Goal: Task Accomplishment & Management: Use online tool/utility

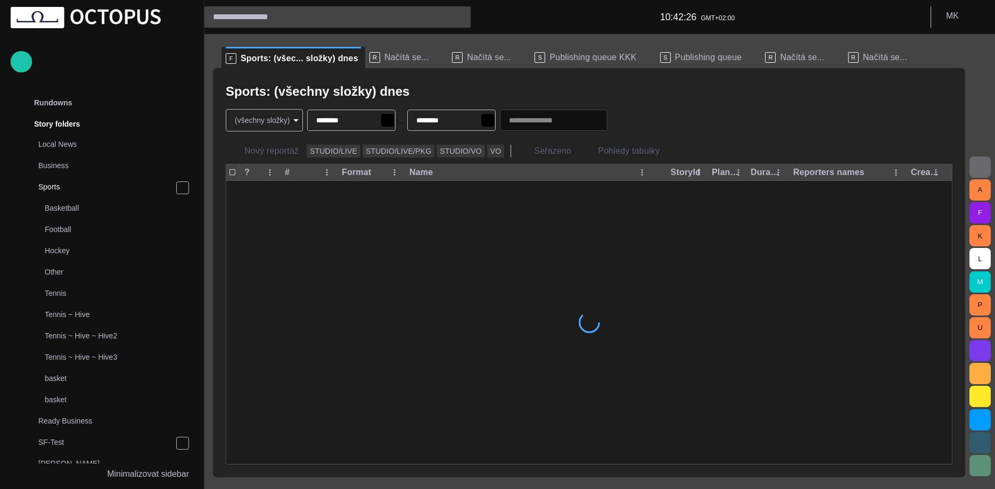
scroll to position [21, 0]
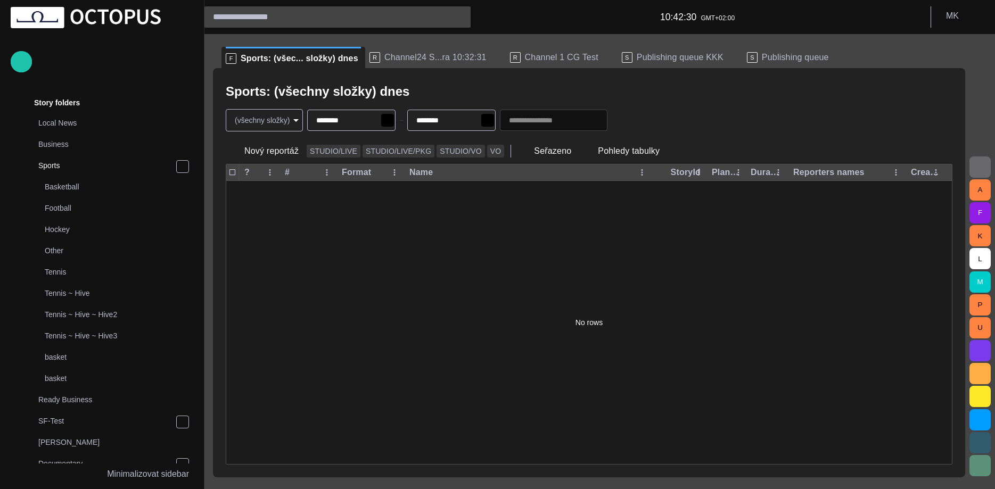
click at [436, 64] on div "R Channel24 S...ra 10:32:31" at bounding box center [436, 57] width 132 height 21
click at [397, 67] on div "R Channel24 S...ra 10:32:31" at bounding box center [436, 57] width 132 height 21
click at [404, 62] on span "Channel24 S...ra 10:32:31" at bounding box center [436, 57] width 102 height 11
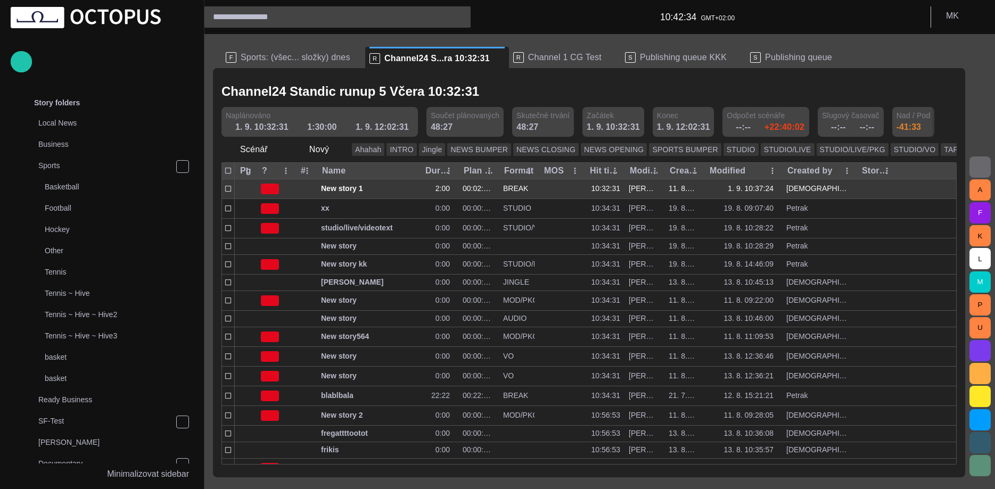
scroll to position [0, 0]
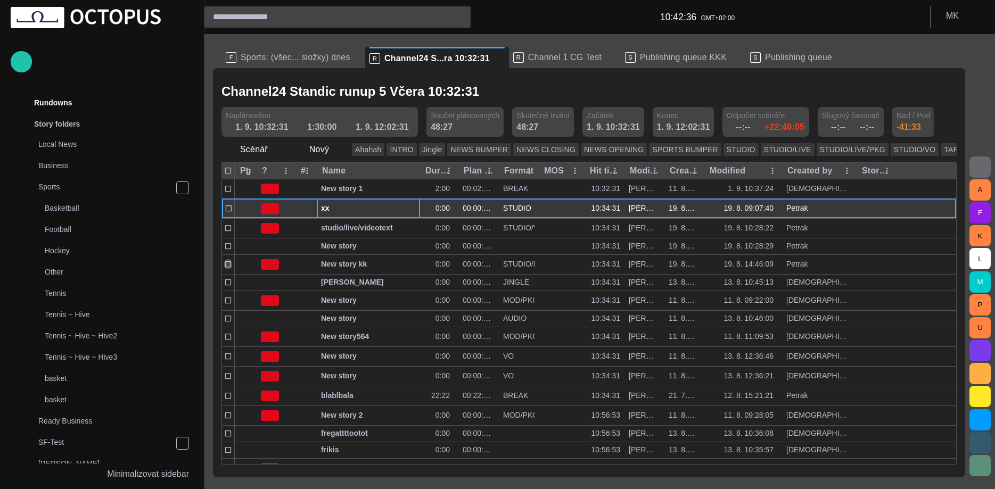
click at [400, 210] on span "button" at bounding box center [400, 209] width 9 height 9
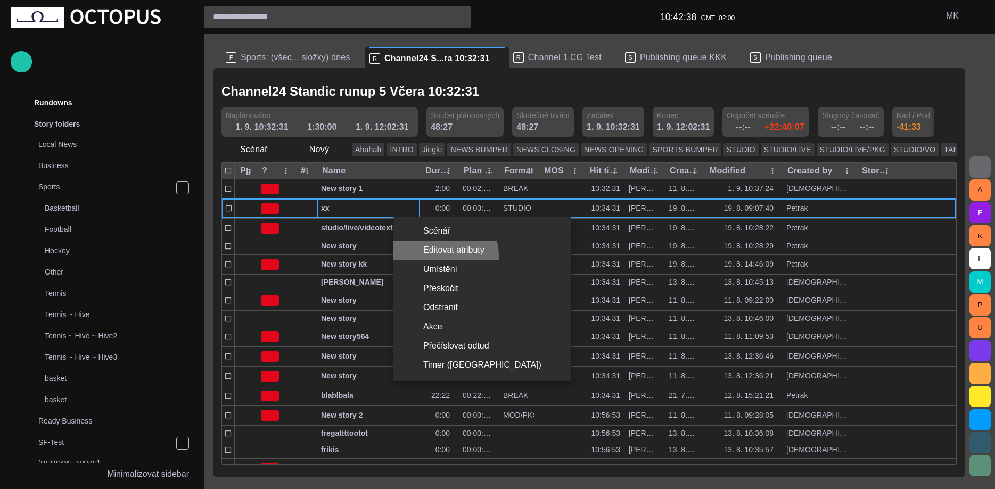
click at [440, 256] on li "Editovat atributy" at bounding box center [483, 250] width 178 height 19
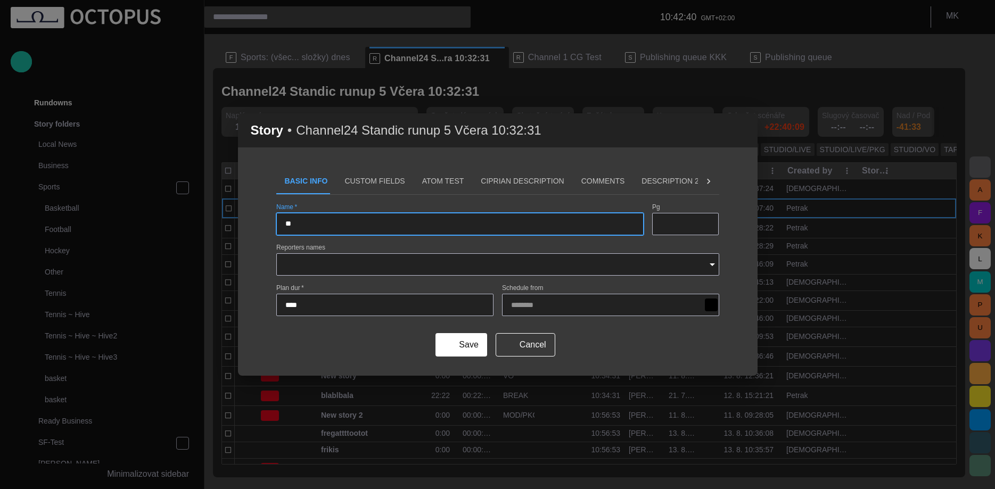
click at [360, 182] on button "Custom Fields" at bounding box center [374, 182] width 77 height 26
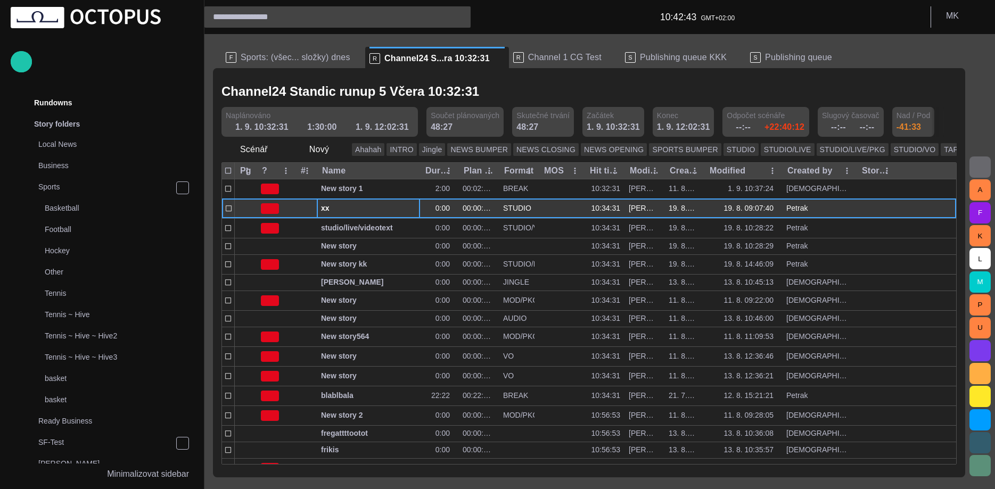
click at [401, 207] on span "button" at bounding box center [400, 209] width 9 height 9
click at [342, 208] on span "xx" at bounding box center [368, 208] width 95 height 10
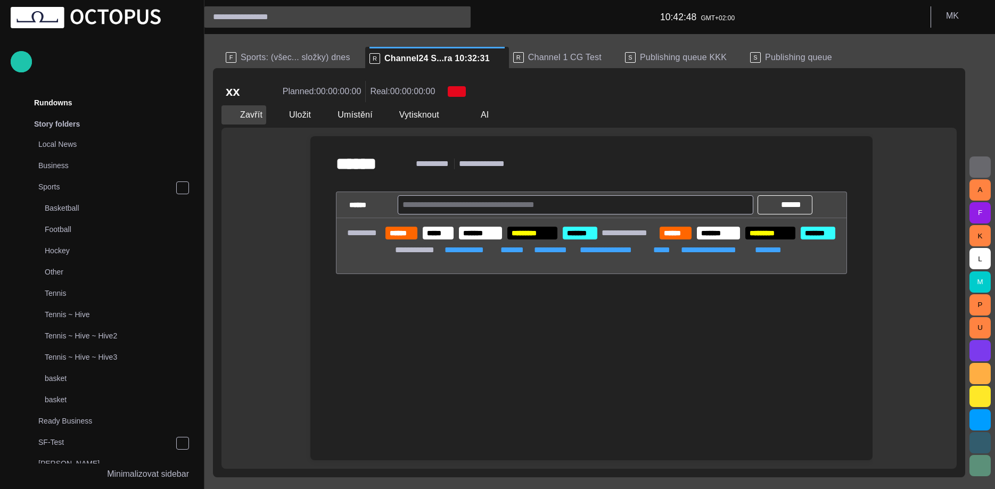
click at [248, 111] on button "Zavřít" at bounding box center [244, 114] width 45 height 19
